Goal: Task Accomplishment & Management: Manage account settings

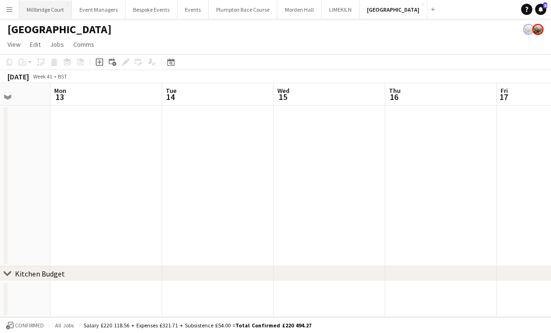
click at [47, 8] on button "[GEOGRAPHIC_DATA]" at bounding box center [45, 9] width 53 height 18
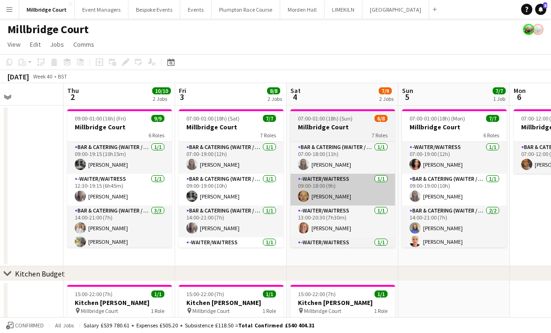
click at [340, 196] on app-card-role "-Waiter/Waitress [DATE] 09:00-18:00 (9h) [PERSON_NAME]" at bounding box center [343, 190] width 105 height 32
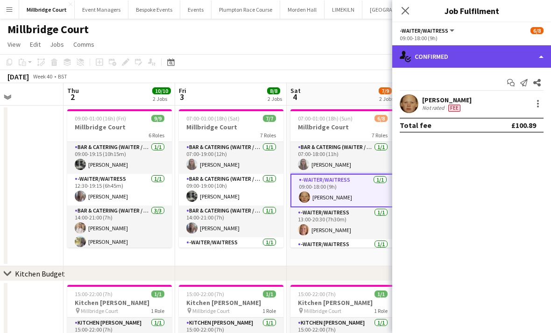
click at [481, 62] on div "single-neutral-actions-check-2 Confirmed" at bounding box center [471, 56] width 159 height 22
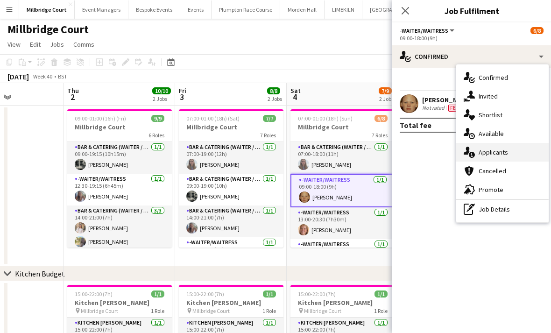
click at [511, 147] on div "single-neutral-actions-information Applicants" at bounding box center [502, 152] width 93 height 19
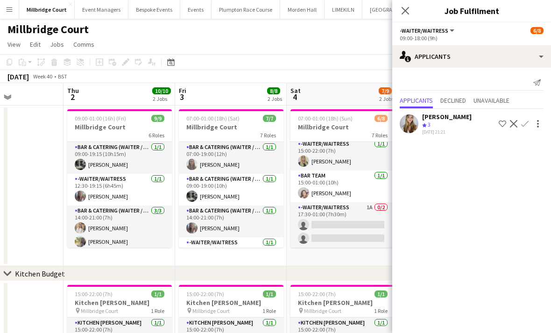
scroll to position [132, 0]
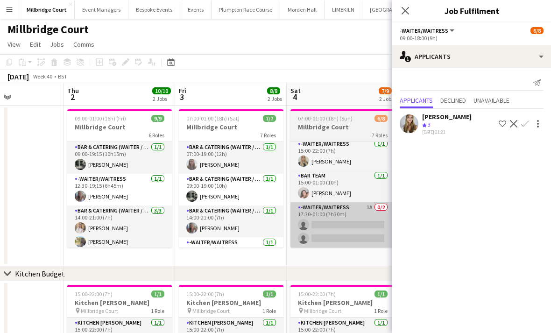
click at [329, 227] on app-card-role "-Waiter/Waitress 1A 0/2 17:30-01:00 (7h30m) single-neutral-actions single-neutr…" at bounding box center [343, 224] width 105 height 45
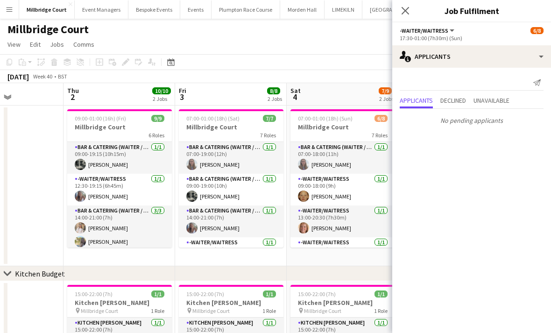
scroll to position [0, 0]
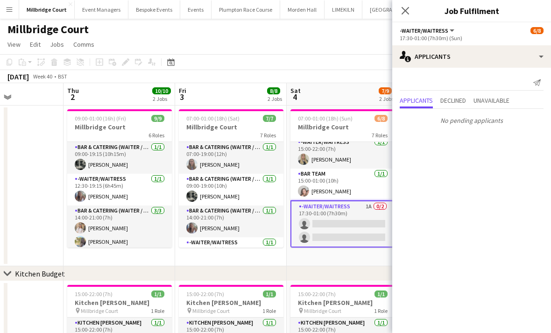
click at [332, 234] on app-card-role "-Waiter/Waitress 1A 0/2 17:30-01:00 (7h30m) single-neutral-actions single-neutr…" at bounding box center [343, 223] width 105 height 47
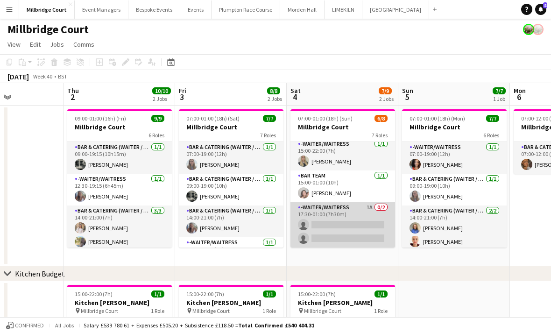
click at [344, 225] on app-card-role "-Waiter/Waitress 1A 0/2 17:30-01:00 (7h30m) single-neutral-actions single-neutr…" at bounding box center [343, 224] width 105 height 45
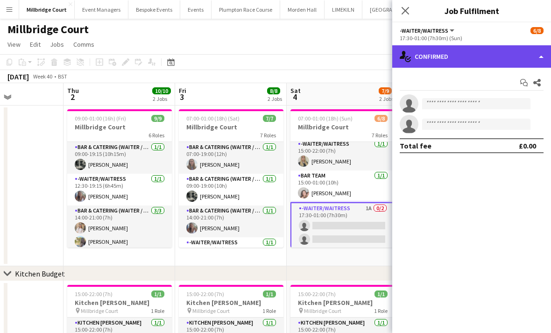
click at [471, 53] on div "single-neutral-actions-check-2 Confirmed" at bounding box center [471, 56] width 159 height 22
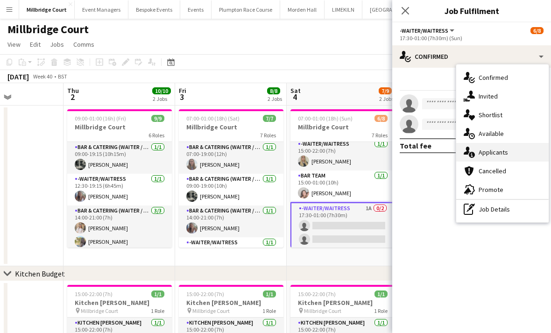
click at [505, 154] on span "Applicants" at bounding box center [493, 152] width 29 height 8
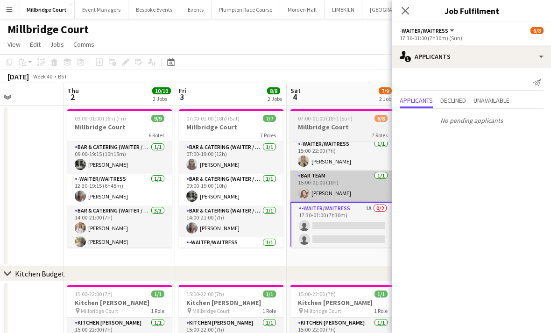
click at [335, 196] on app-card-role "Bar Team [DATE] 15:00-01:00 (10h) [PERSON_NAME]" at bounding box center [343, 187] width 105 height 32
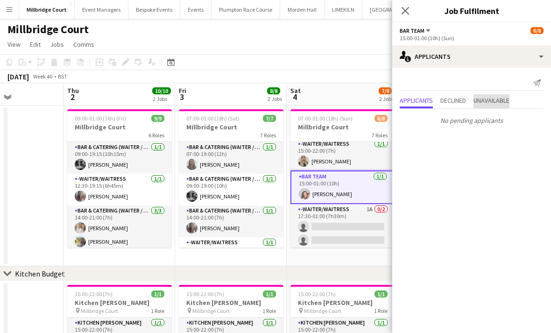
click at [488, 95] on span "Unavailable" at bounding box center [492, 101] width 36 height 14
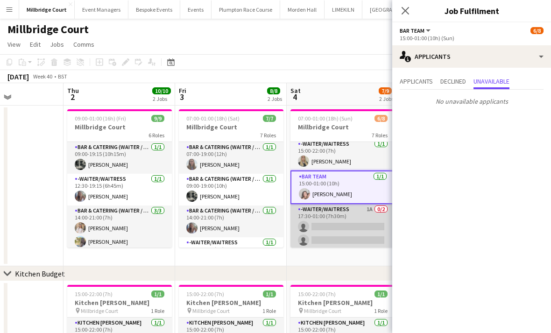
click at [327, 226] on app-card-role "-Waiter/Waitress 1A 0/2 17:30-01:00 (7h30m) single-neutral-actions single-neutr…" at bounding box center [343, 226] width 105 height 45
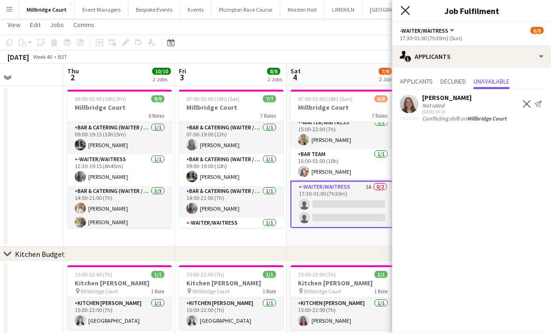
scroll to position [20, 0]
click at [403, 11] on icon "Close pop-in" at bounding box center [405, 10] width 9 height 9
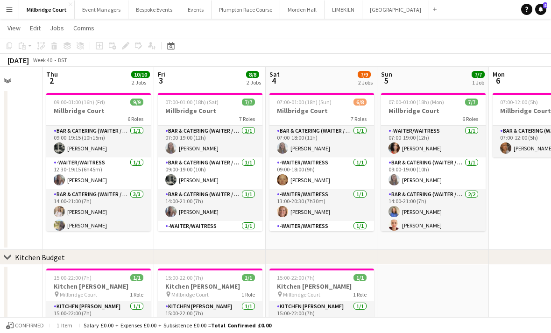
scroll to position [0, 0]
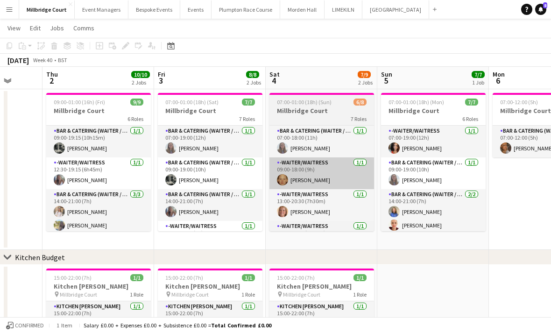
click at [321, 175] on app-card-role "-Waiter/Waitress [DATE] 09:00-18:00 (9h) [PERSON_NAME]" at bounding box center [322, 173] width 105 height 32
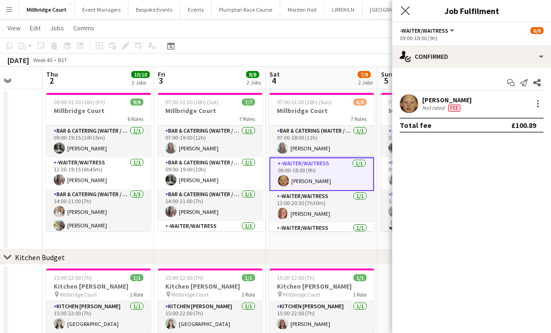
click at [411, 14] on app-icon "Close pop-in" at bounding box center [406, 11] width 14 height 14
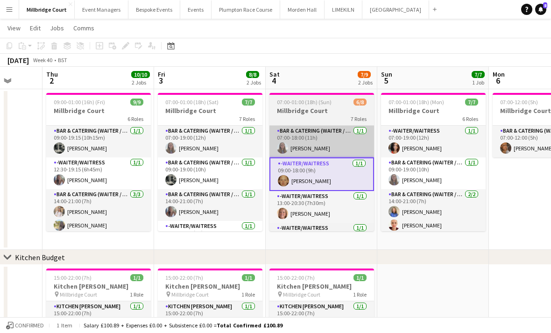
click at [334, 150] on app-card-role "Bar & Catering (Waiter / waitress) [DATE] 07:00-18:00 (11h) [PERSON_NAME]" at bounding box center [322, 142] width 105 height 32
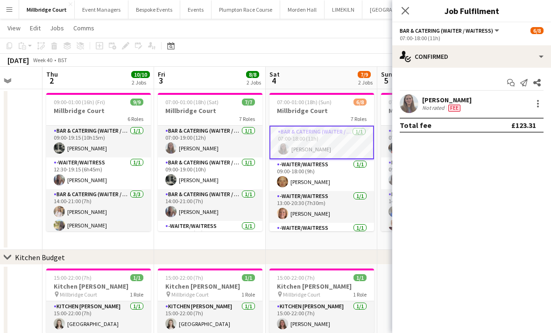
click at [473, 101] on div "[PERSON_NAME] Not rated Fee" at bounding box center [471, 103] width 159 height 19
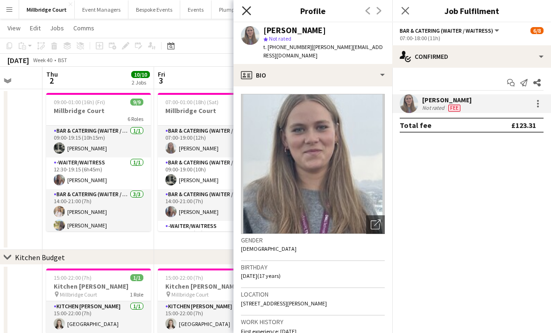
click at [246, 14] on icon "Close pop-in" at bounding box center [246, 10] width 9 height 9
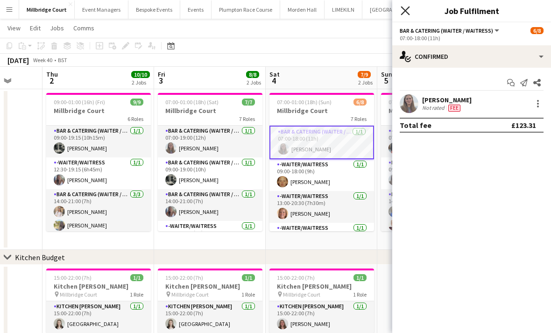
click at [402, 13] on icon "Close pop-in" at bounding box center [405, 10] width 9 height 9
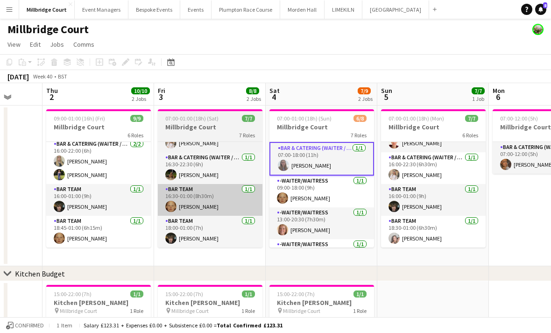
click at [206, 199] on app-card-role "Bar Team [DATE] 16:30-01:00 (8h30m) [PERSON_NAME]" at bounding box center [210, 200] width 105 height 32
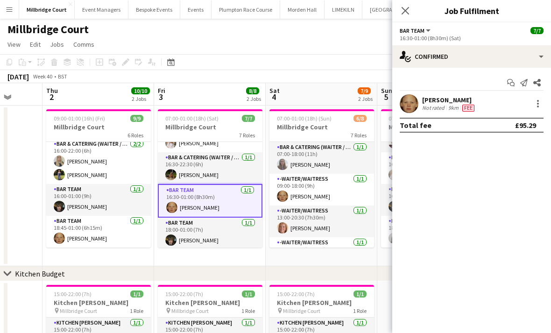
click at [413, 101] on app-user-avatar at bounding box center [409, 103] width 19 height 19
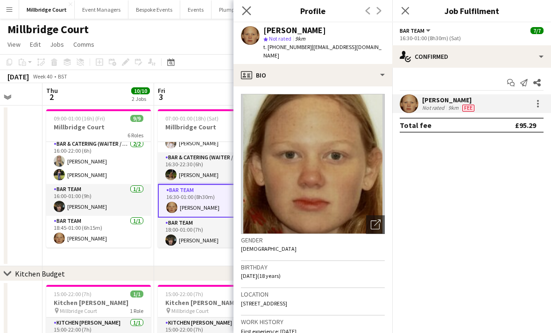
click at [252, 9] on app-icon "Close pop-in" at bounding box center [247, 11] width 14 height 14
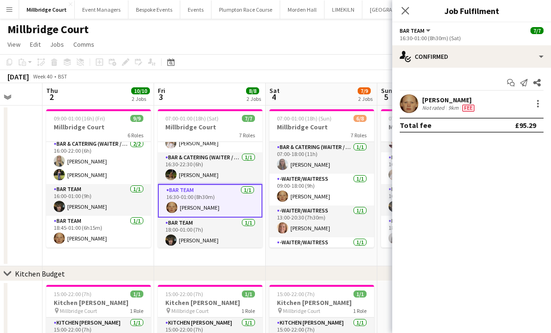
click at [403, 107] on app-user-avatar at bounding box center [409, 103] width 19 height 19
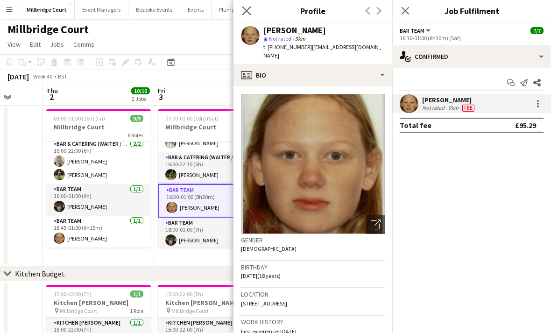
click at [251, 6] on app-icon "Close pop-in" at bounding box center [247, 11] width 14 height 14
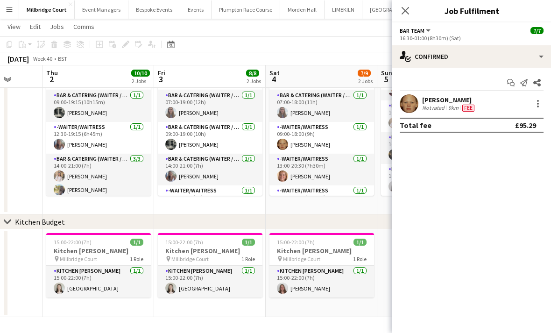
scroll to position [0, 0]
click at [407, 13] on icon at bounding box center [405, 10] width 9 height 9
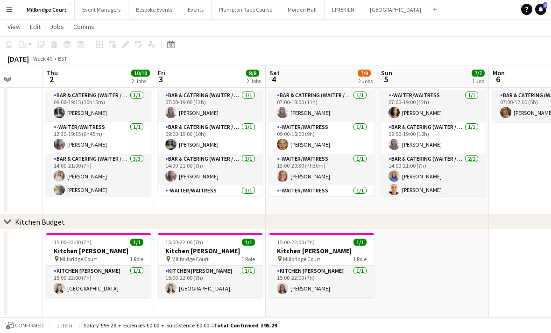
scroll to position [0, 0]
